Goal: Information Seeking & Learning: Learn about a topic

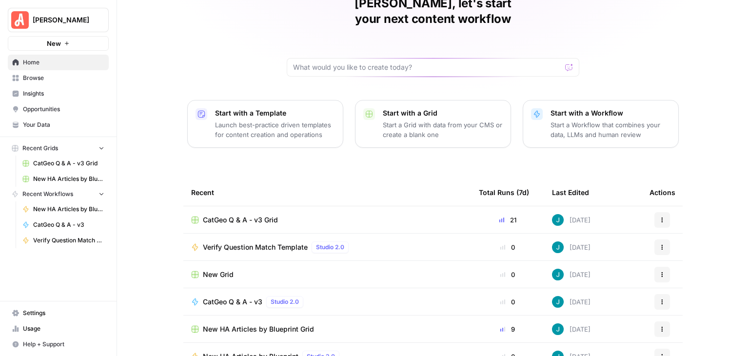
scroll to position [92, 0]
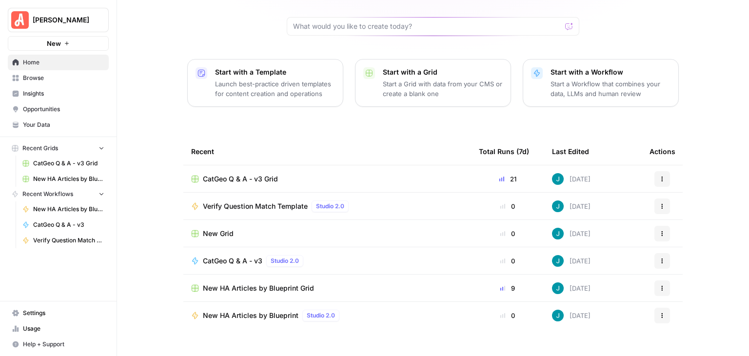
click at [299, 283] on span "New HA Articles by Blueprint Grid" at bounding box center [258, 288] width 111 height 10
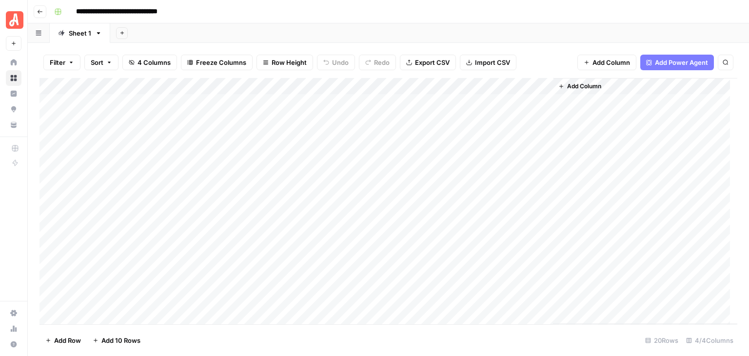
click at [656, 10] on div "**********" at bounding box center [394, 12] width 689 height 16
